Goal: Task Accomplishment & Management: Use online tool/utility

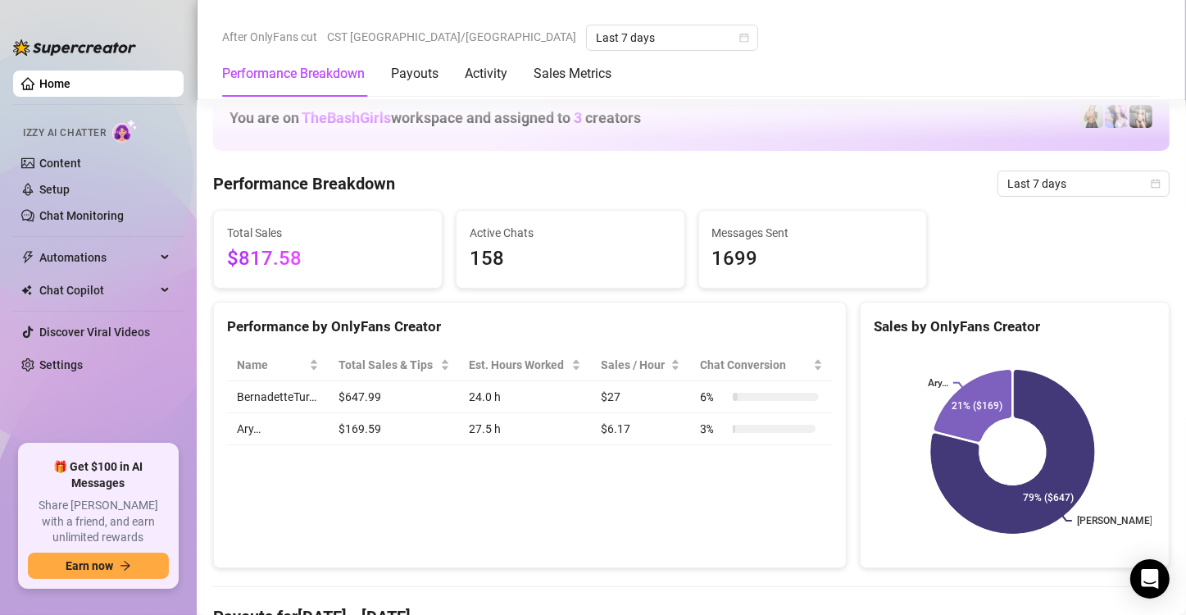
scroll to position [852, 0]
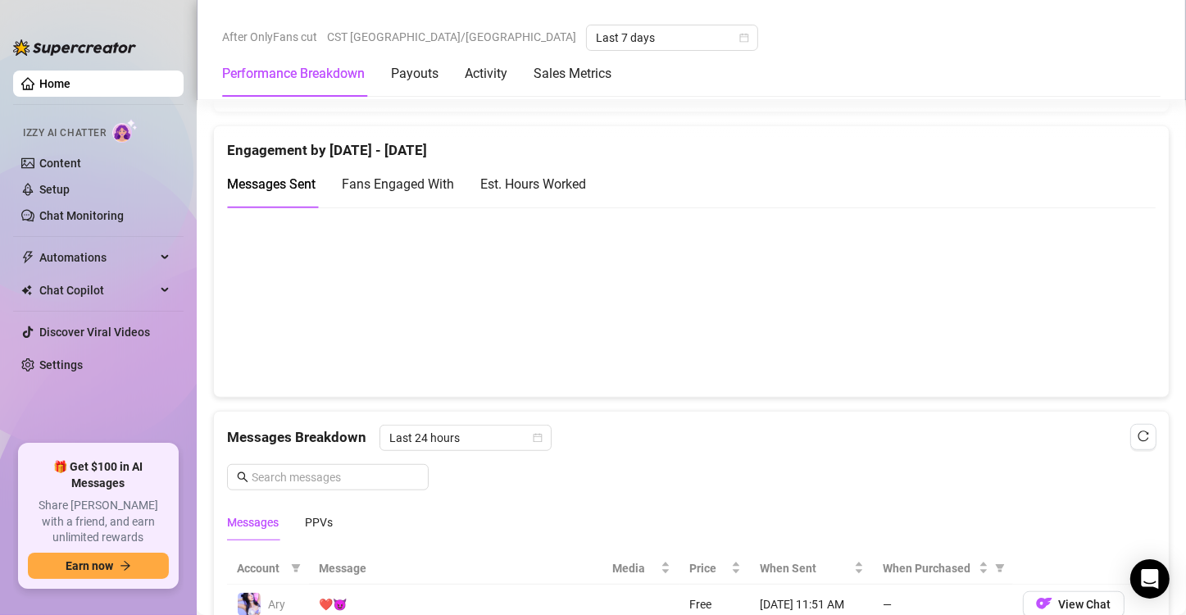
scroll to position [1117, 0]
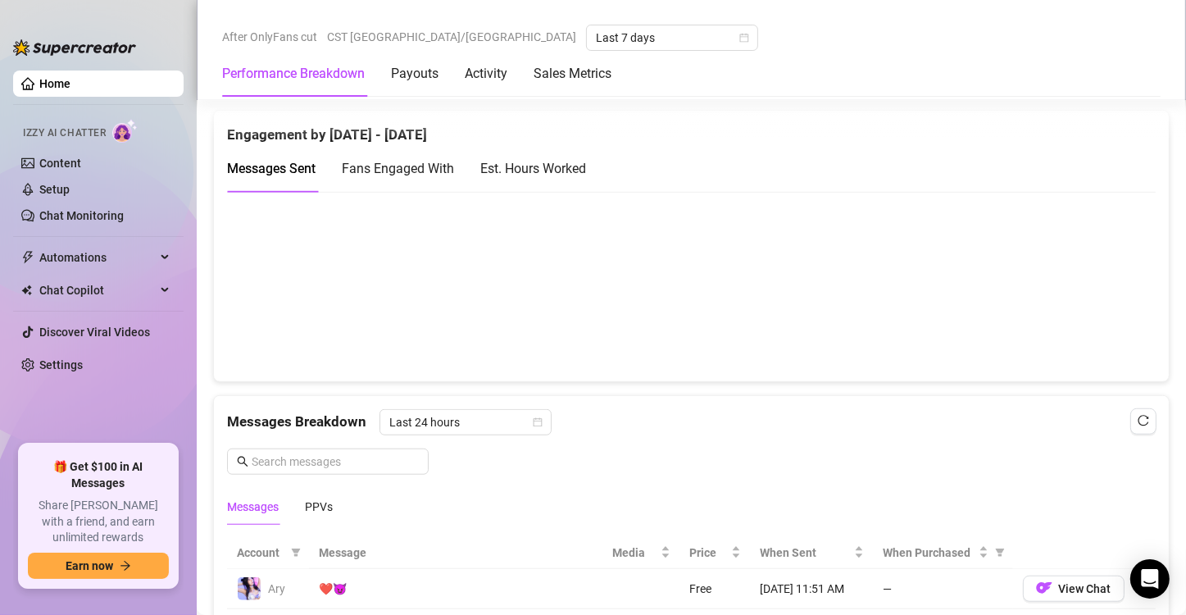
click at [541, 171] on div "Est. Hours Worked" at bounding box center [533, 168] width 106 height 20
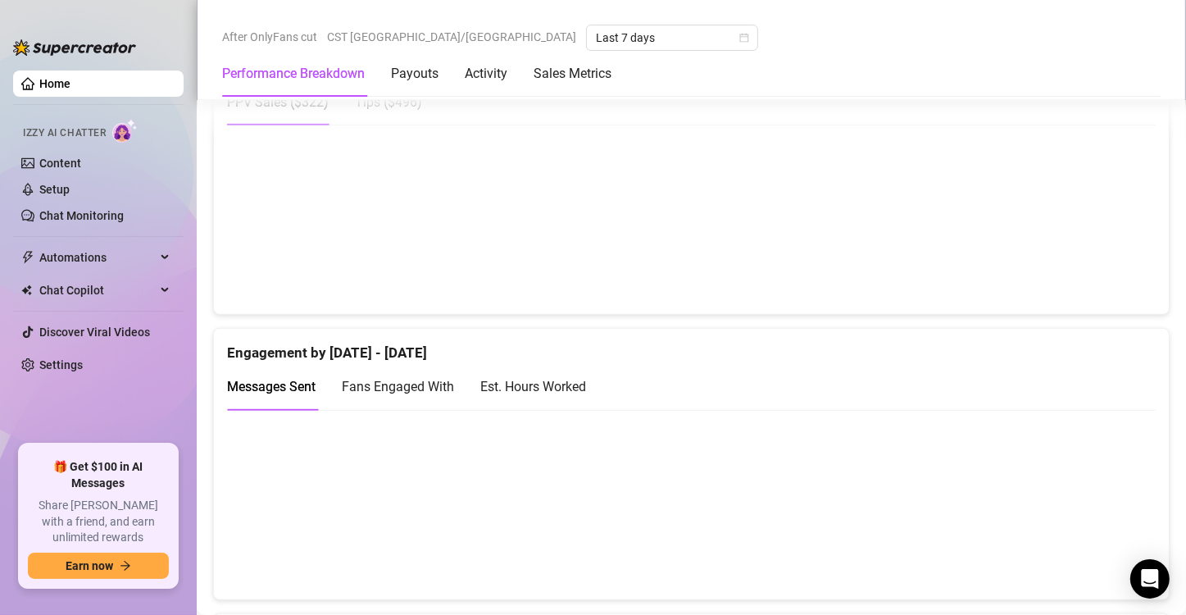
scroll to position [902, 0]
click at [524, 373] on div "Est. Hours Worked" at bounding box center [533, 383] width 106 height 20
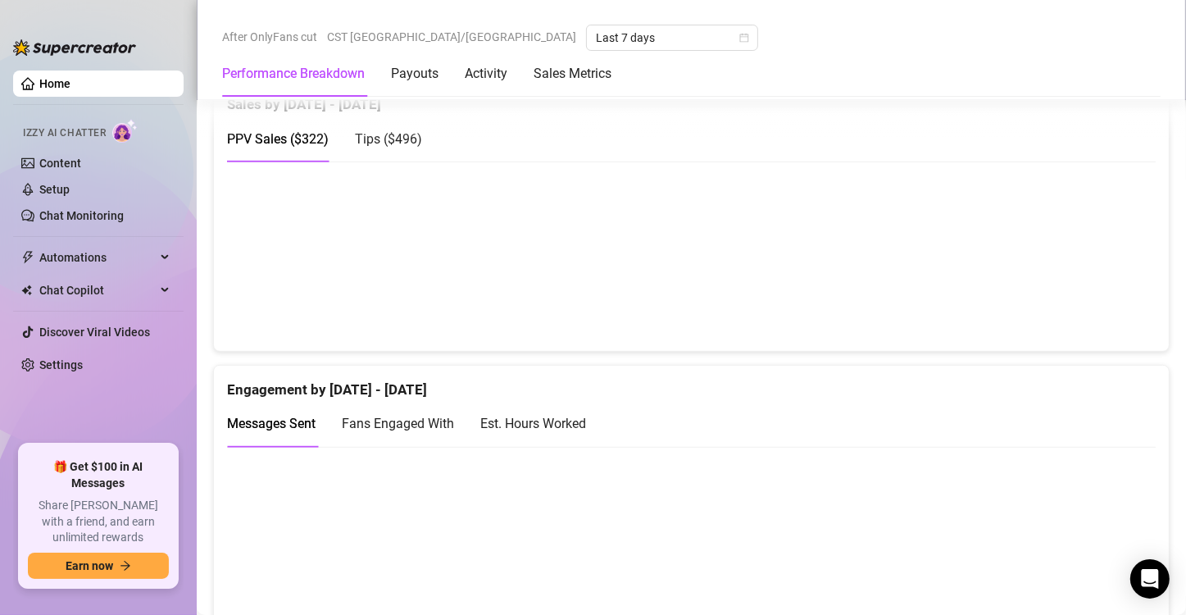
scroll to position [867, 0]
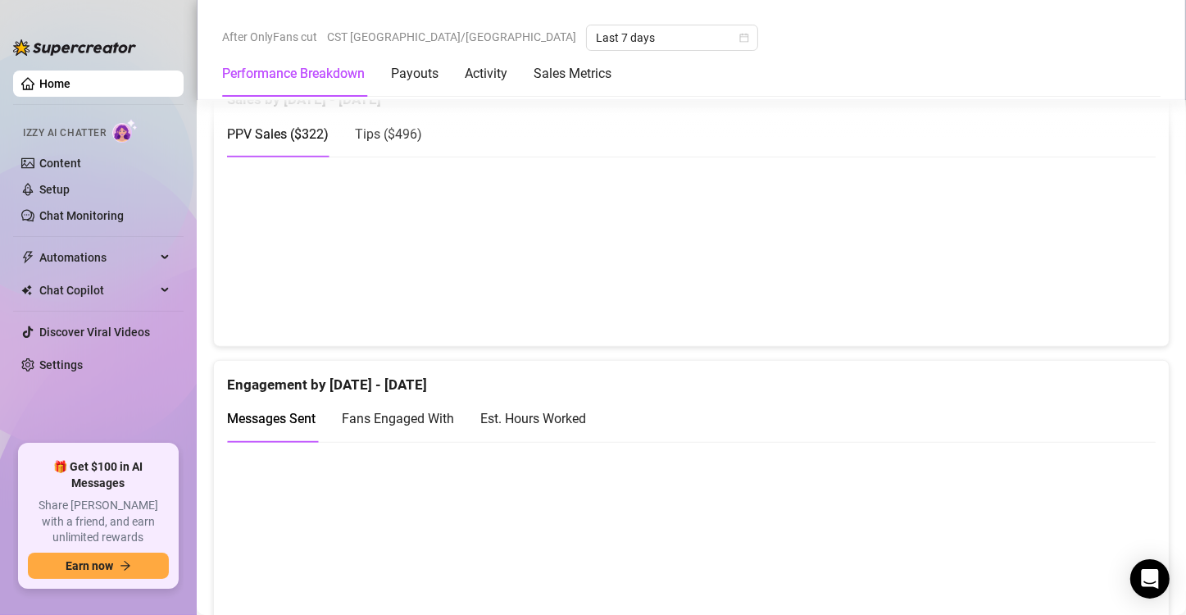
click at [522, 408] on div "Est. Hours Worked" at bounding box center [533, 418] width 106 height 20
click at [445, 416] on span "Fans Engaged With" at bounding box center [398, 419] width 112 height 16
click at [300, 411] on span "Messages Sent" at bounding box center [271, 419] width 89 height 16
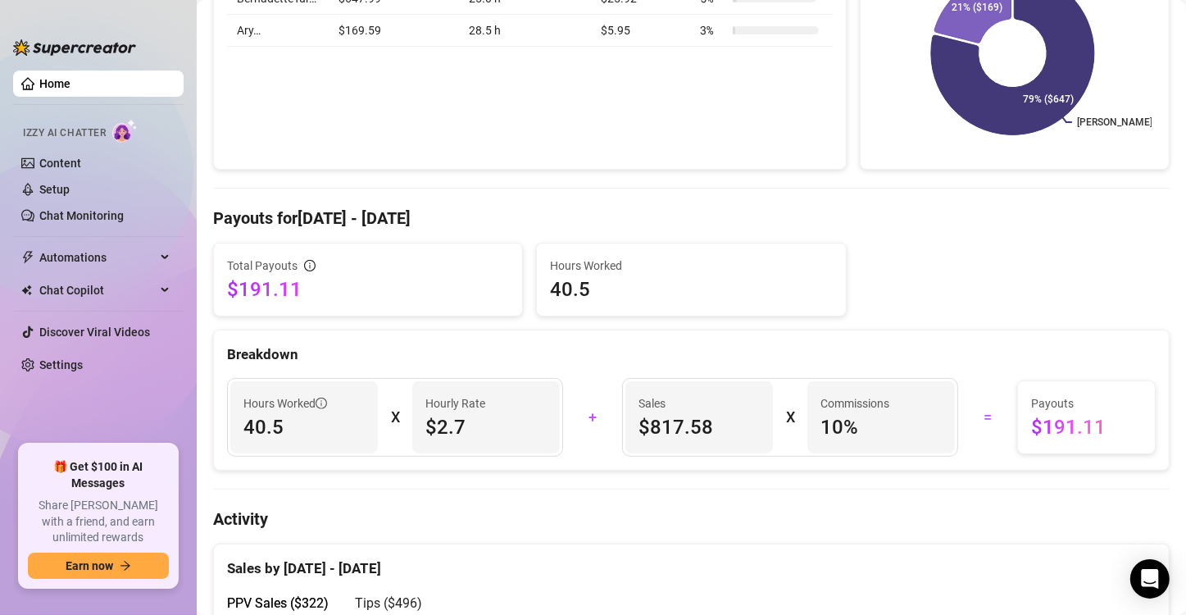
scroll to position [0, 0]
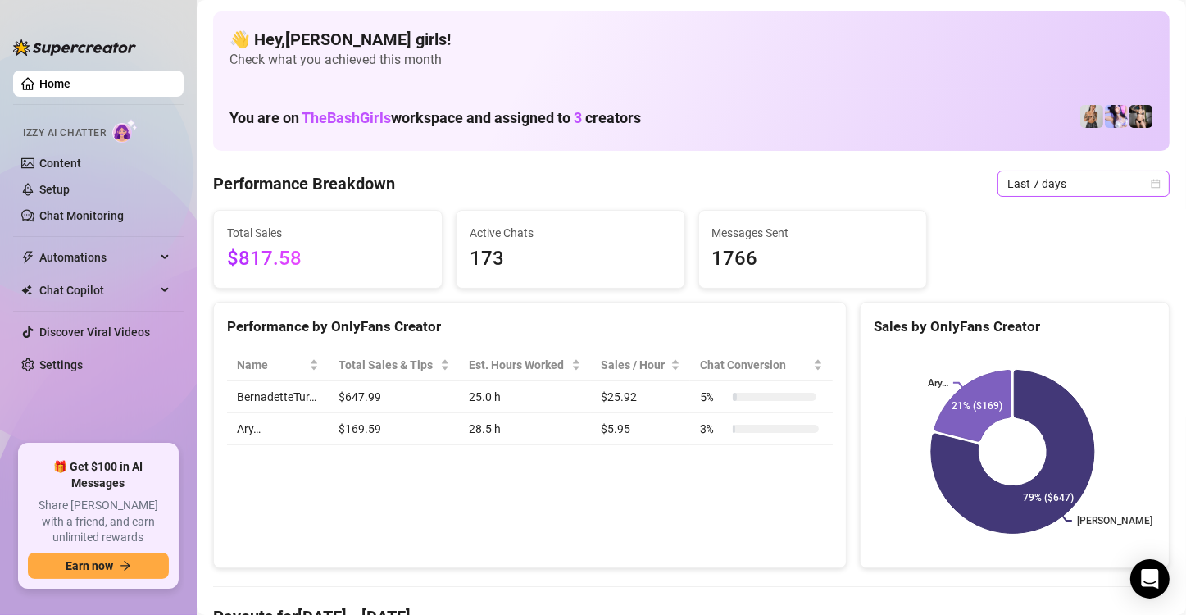
click at [1073, 182] on span "Last 7 days" at bounding box center [1083, 183] width 152 height 25
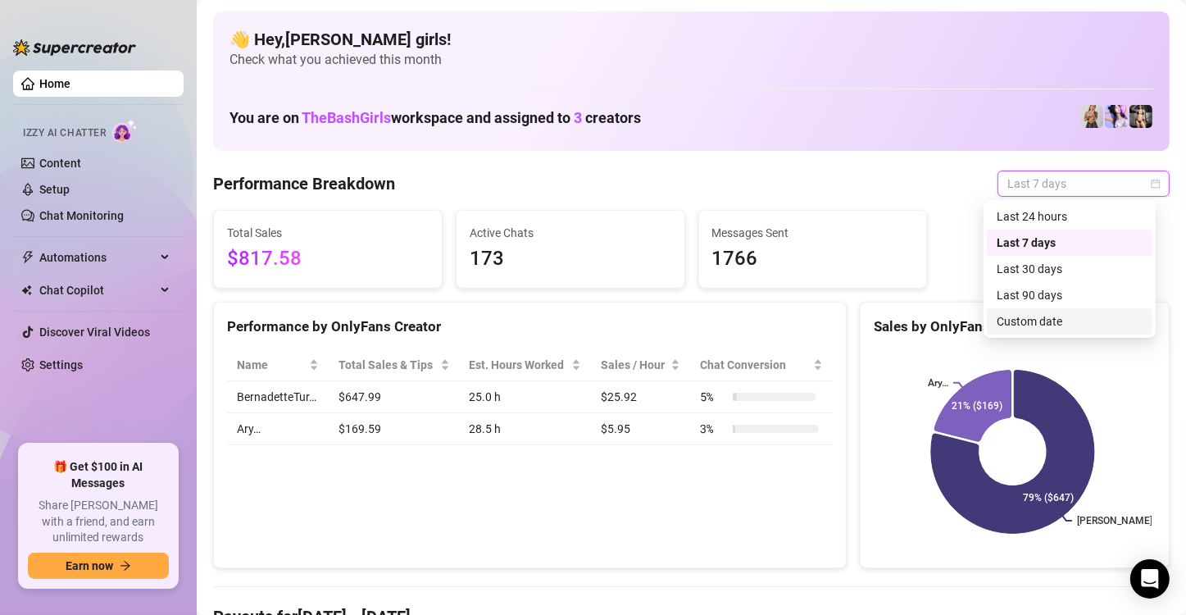
click at [1043, 323] on div "Custom date" at bounding box center [1070, 321] width 146 height 18
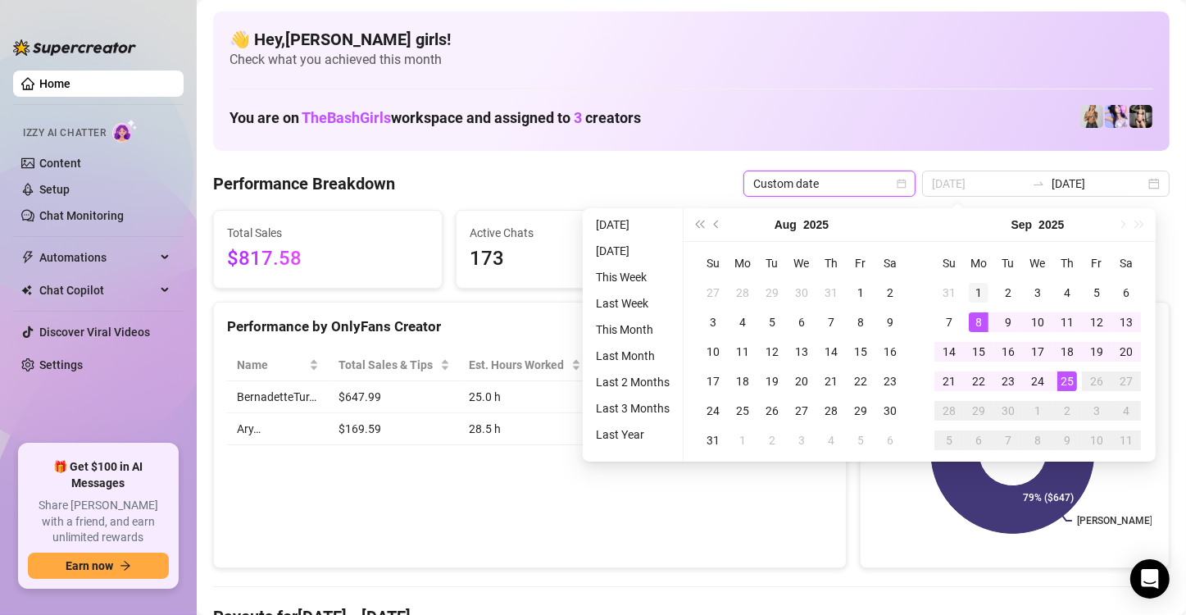
type input "[DATE]"
click at [973, 291] on div "1" at bounding box center [979, 293] width 20 height 20
type input "[DATE]"
click at [1065, 384] on div "25" at bounding box center [1067, 381] width 20 height 20
type input "[DATE]"
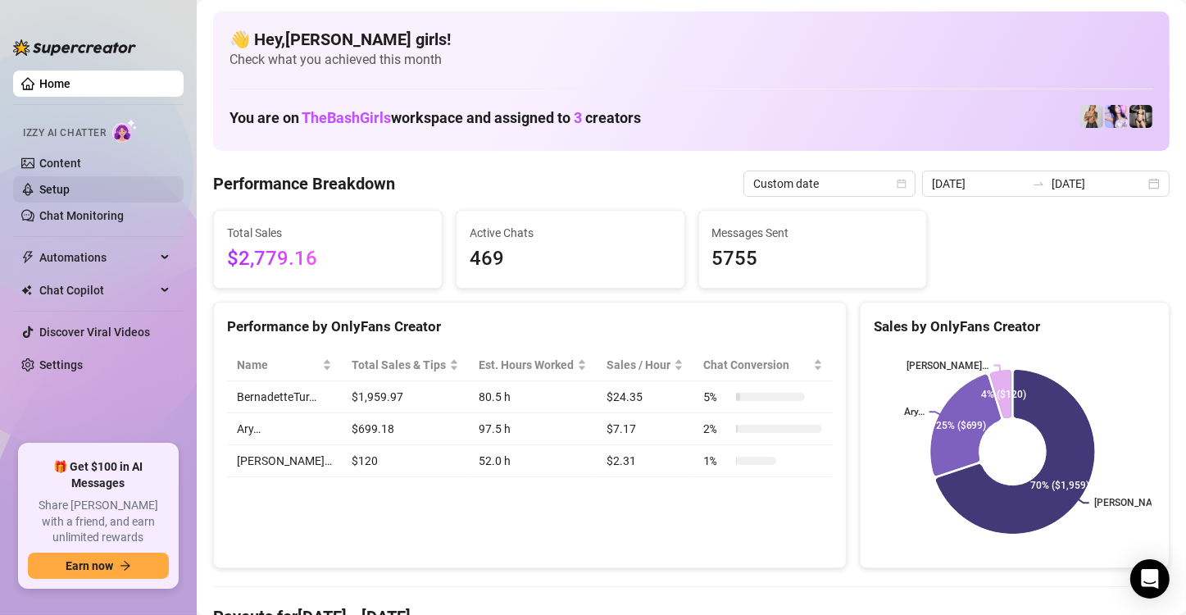
click at [70, 188] on link "Setup" at bounding box center [54, 189] width 30 height 13
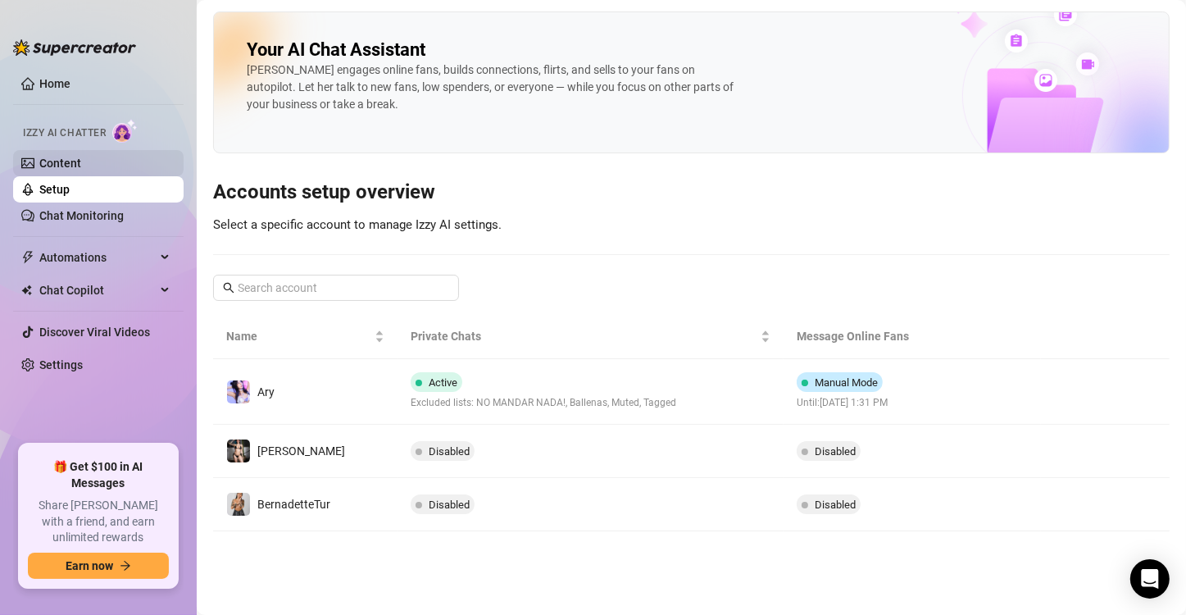
click at [68, 170] on link "Content" at bounding box center [60, 163] width 42 height 13
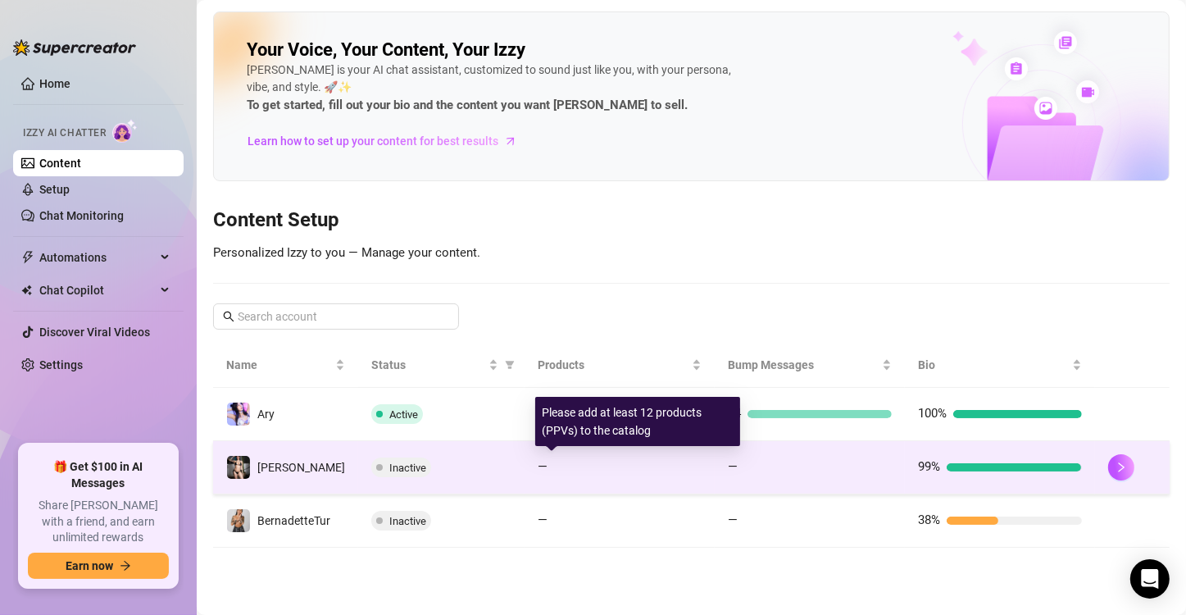
click at [682, 466] on div at bounding box center [628, 467] width 148 height 8
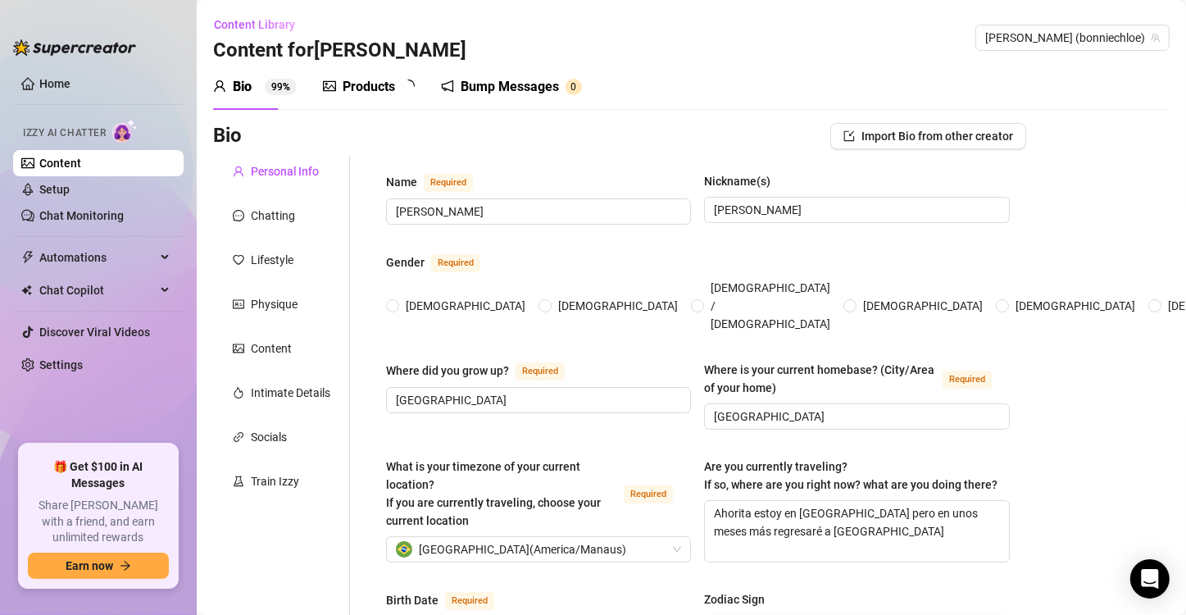
radio input "true"
type input "[DATE]"
click at [277, 470] on div "Train Izzy" at bounding box center [281, 481] width 137 height 31
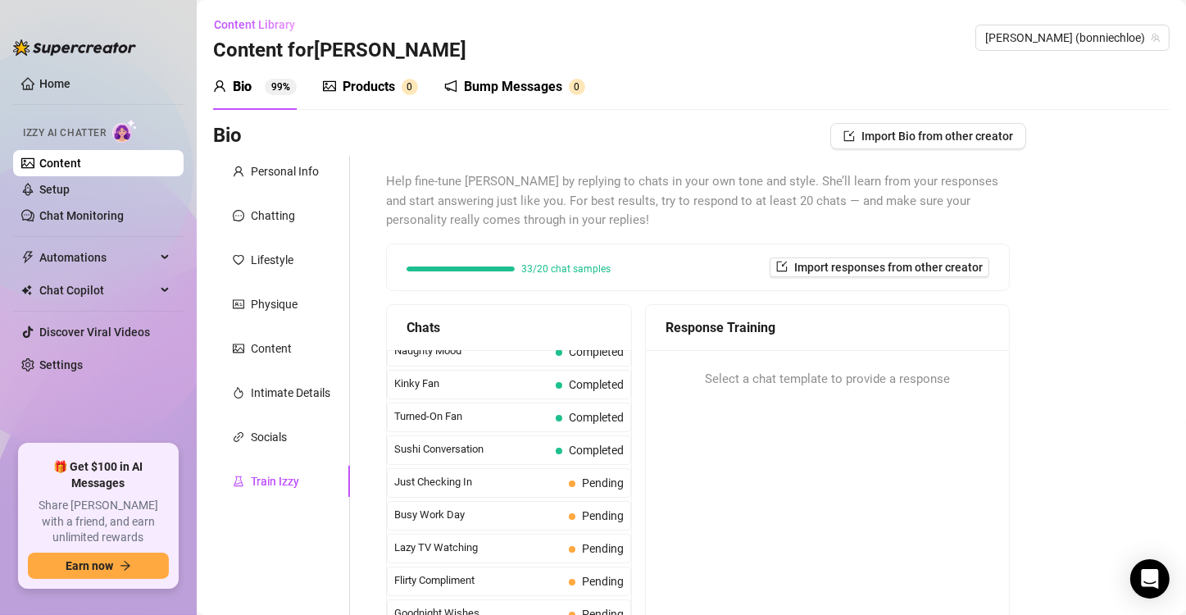
scroll to position [1010, 0]
